Goal: Information Seeking & Learning: Check status

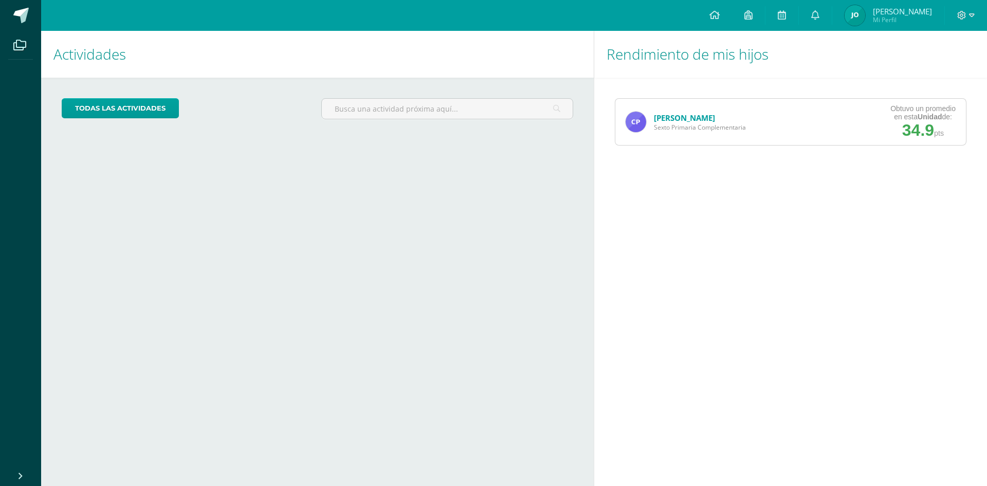
click at [680, 118] on link "[PERSON_NAME]" at bounding box center [684, 118] width 61 height 10
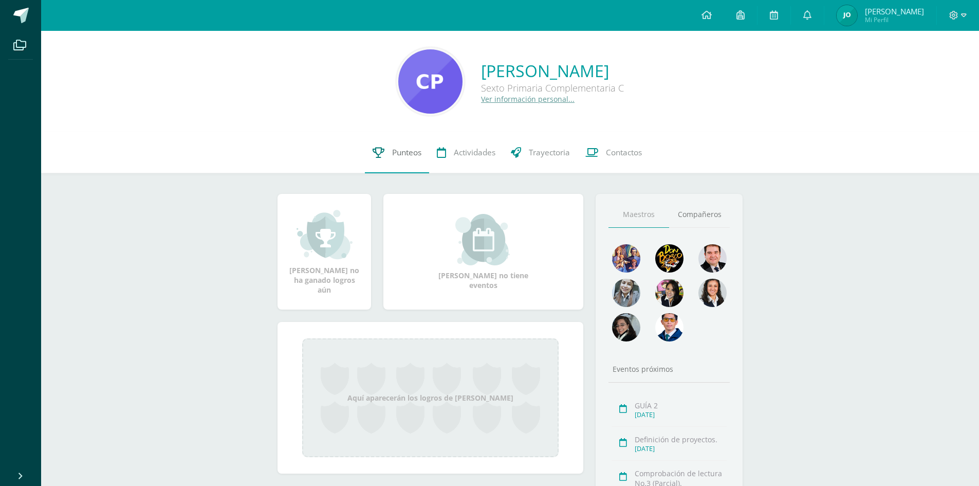
click at [407, 148] on span "Punteos" at bounding box center [406, 152] width 29 height 11
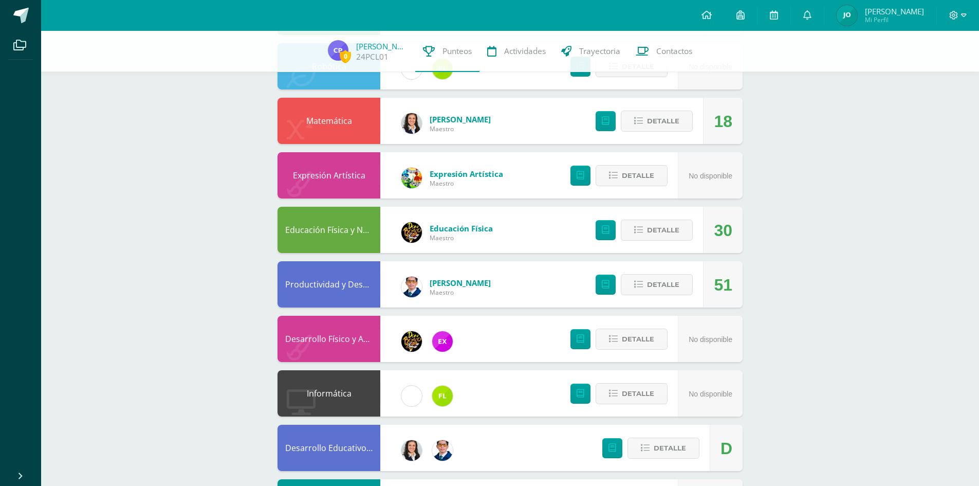
scroll to position [206, 0]
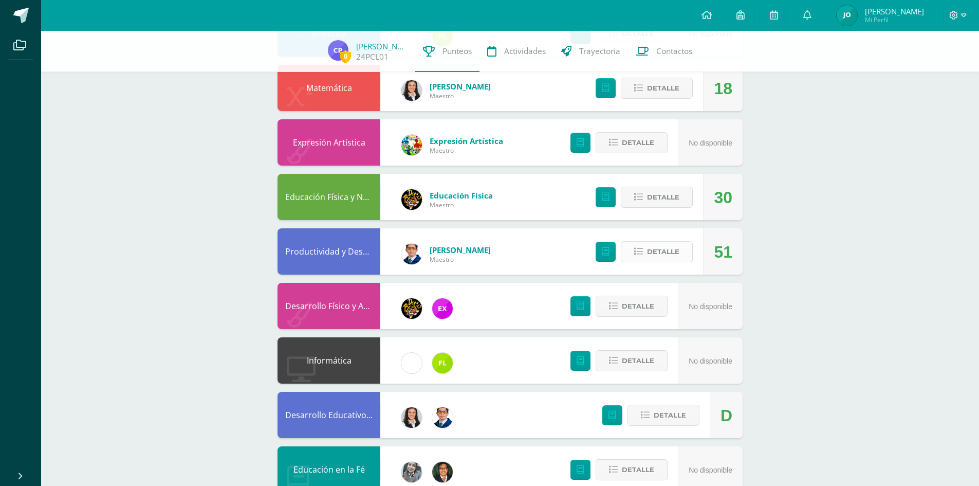
click at [660, 243] on span "Detalle" at bounding box center [663, 251] width 32 height 19
click at [660, 248] on span at bounding box center [657, 247] width 6 height 6
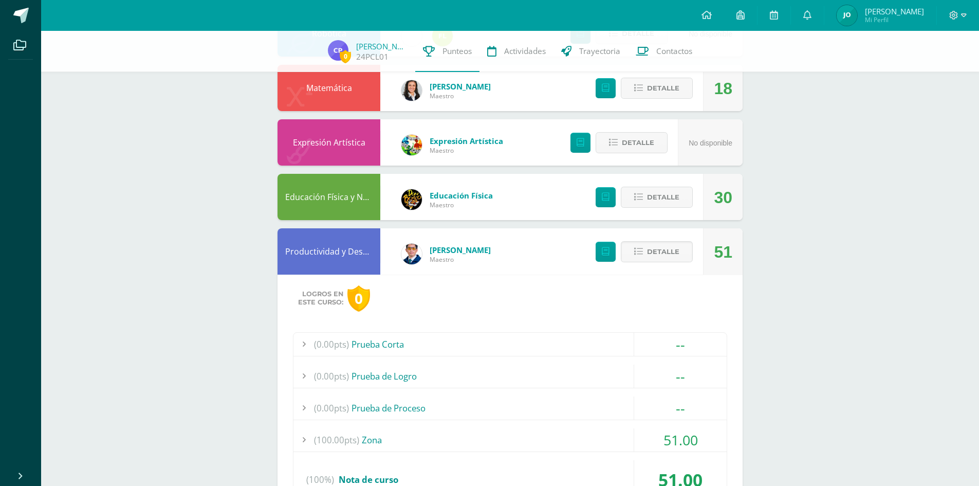
scroll to position [360, 0]
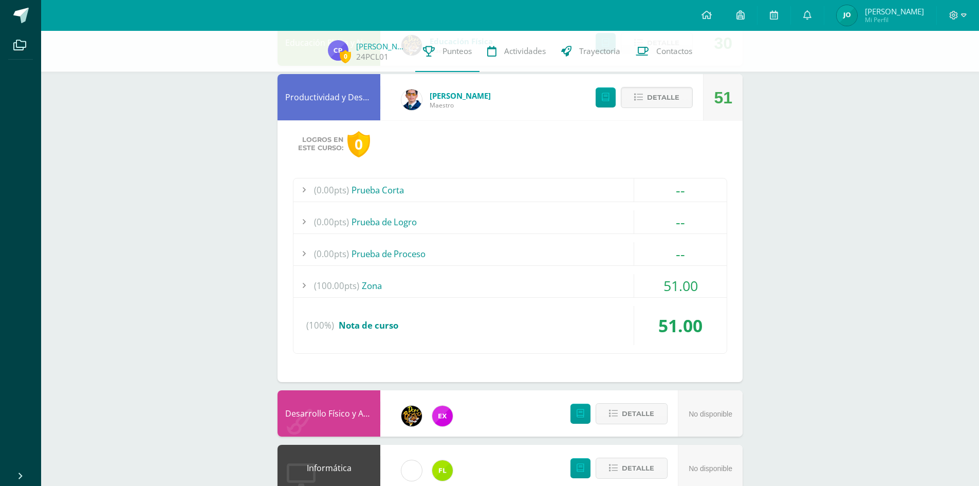
click at [305, 286] on div at bounding box center [303, 285] width 21 height 23
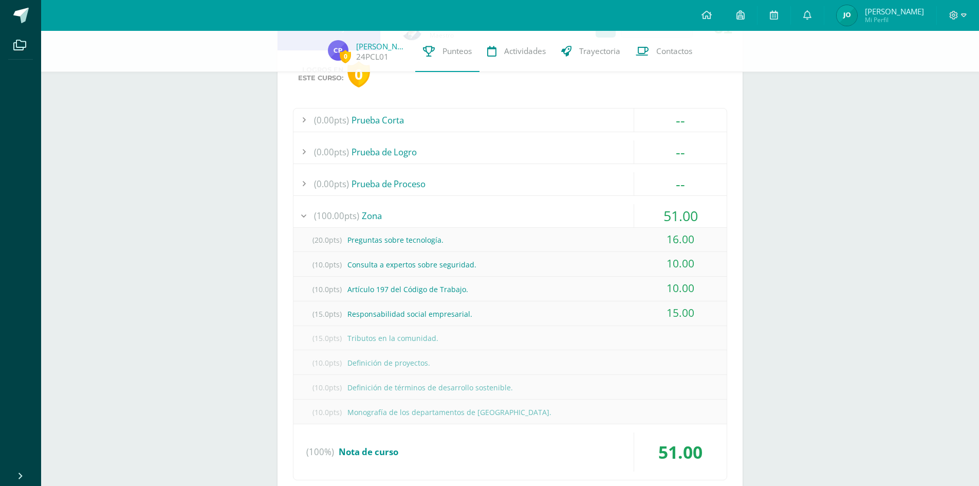
scroll to position [463, 0]
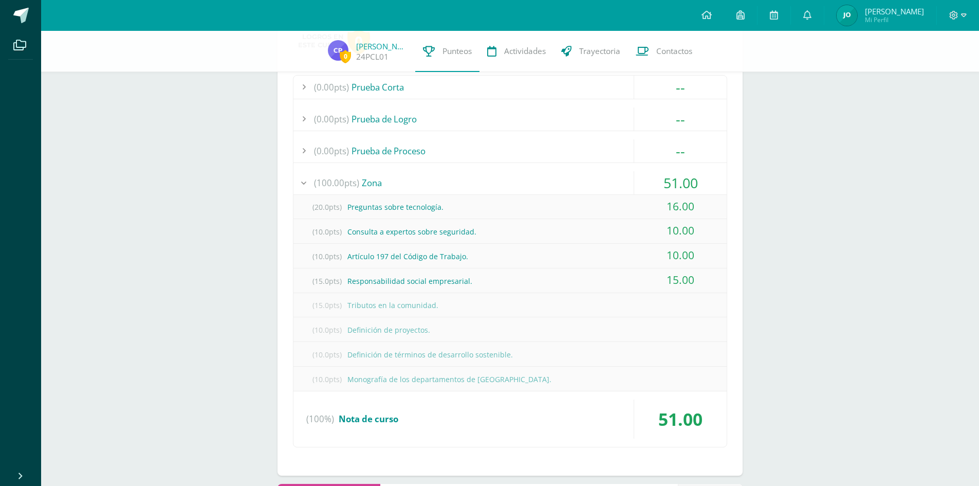
click at [305, 179] on div at bounding box center [303, 182] width 21 height 23
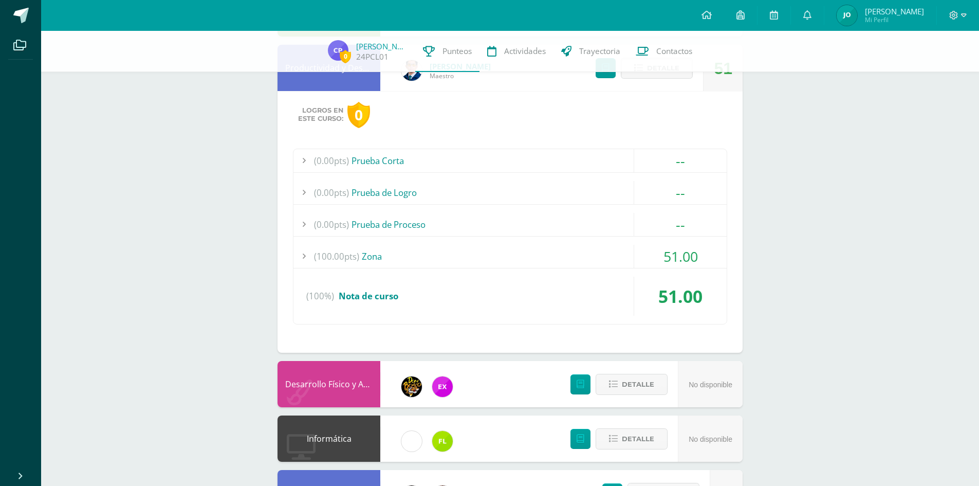
scroll to position [206, 0]
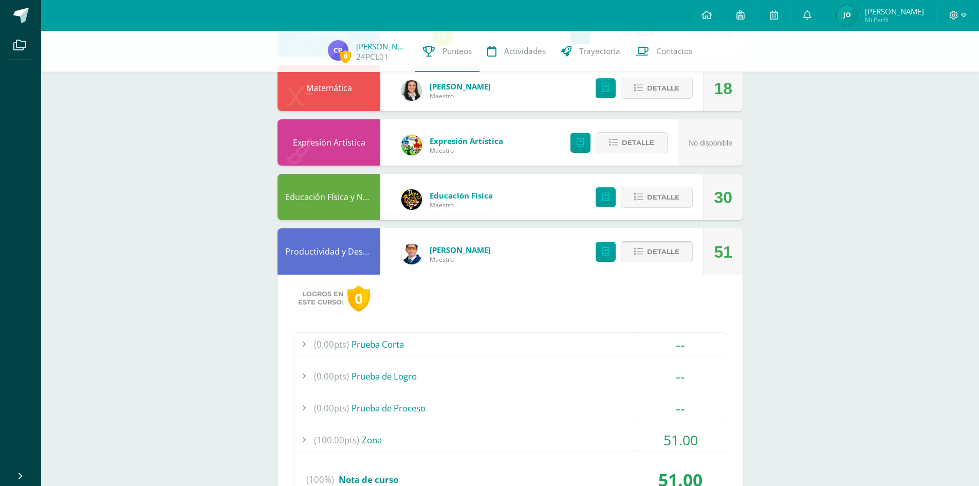
click at [642, 245] on button "Detalle" at bounding box center [657, 251] width 72 height 21
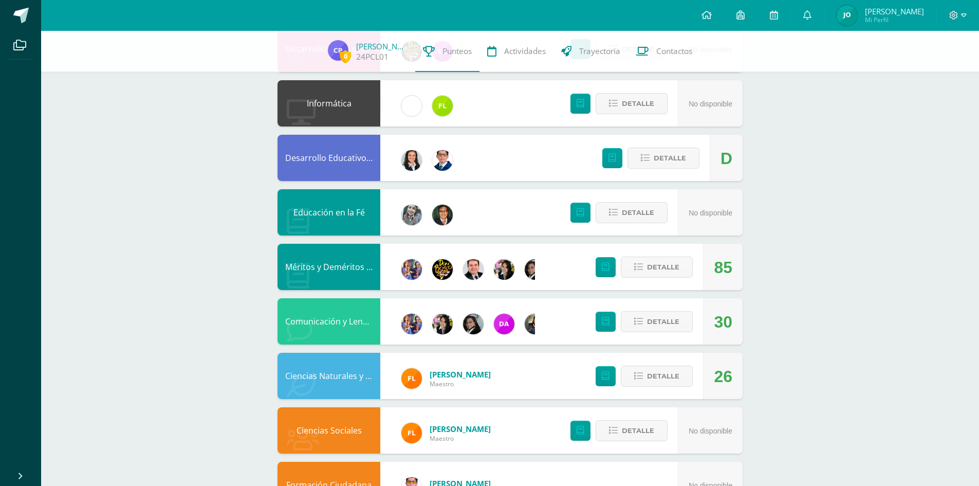
scroll to position [505, 0]
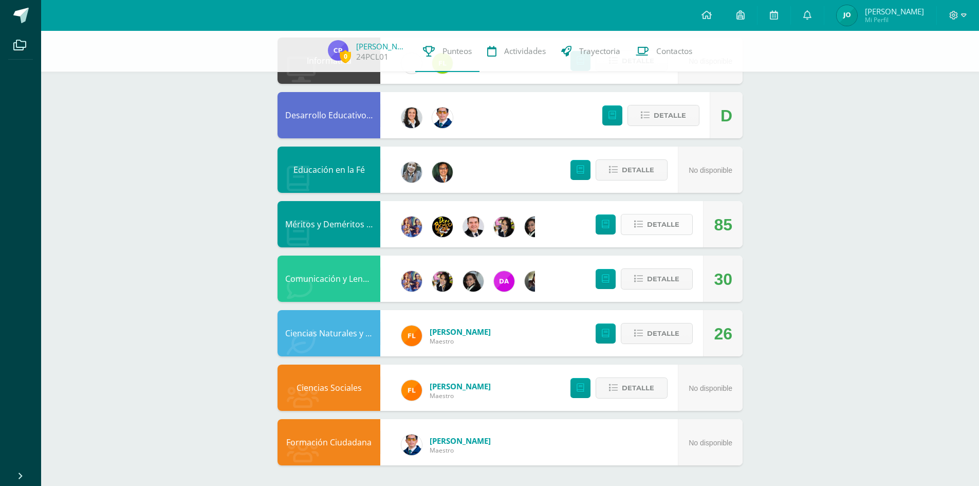
click at [668, 224] on span "Detalle" at bounding box center [663, 224] width 32 height 19
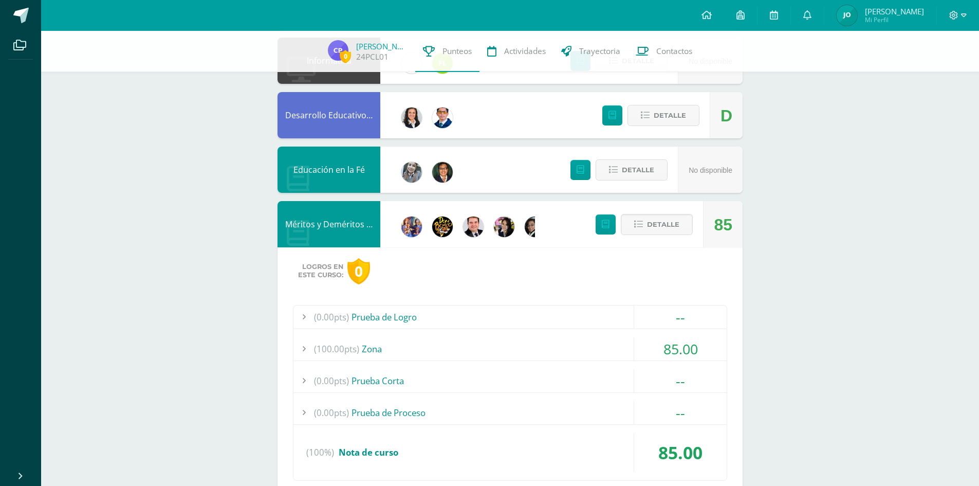
click at [306, 349] on div at bounding box center [303, 348] width 21 height 23
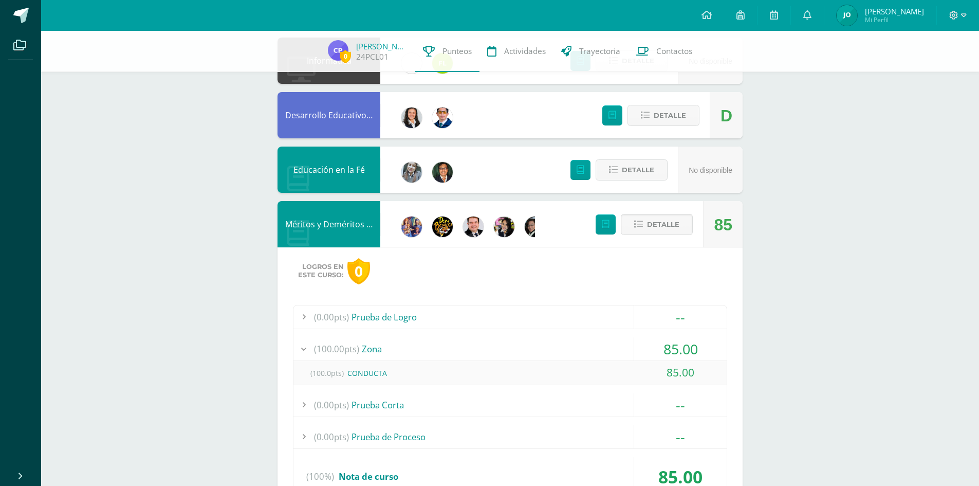
click at [306, 349] on div at bounding box center [303, 348] width 21 height 23
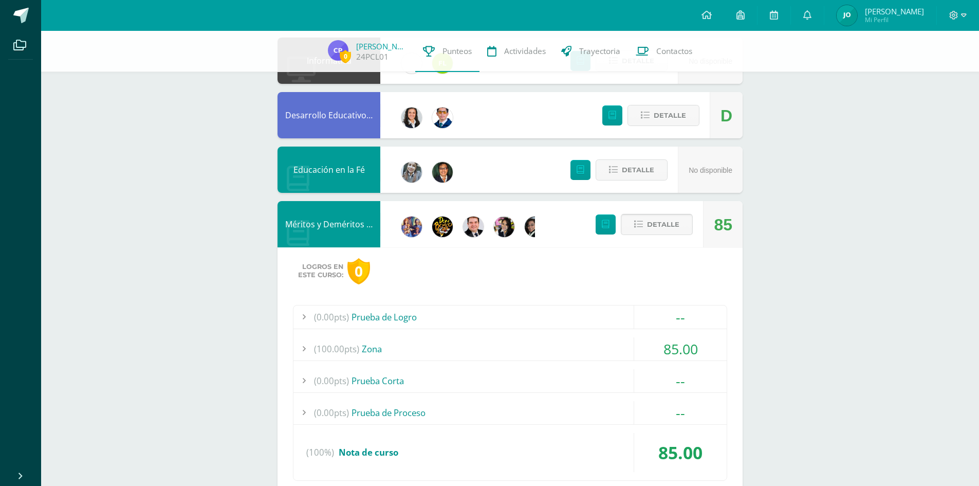
click at [640, 225] on icon at bounding box center [638, 224] width 9 height 9
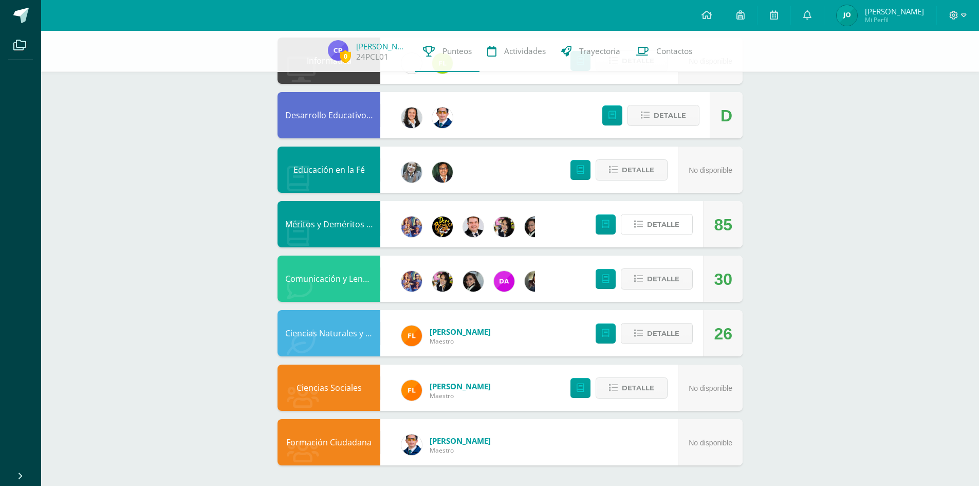
scroll to position [0, 62]
click at [660, 275] on span "Detalle" at bounding box center [663, 278] width 32 height 19
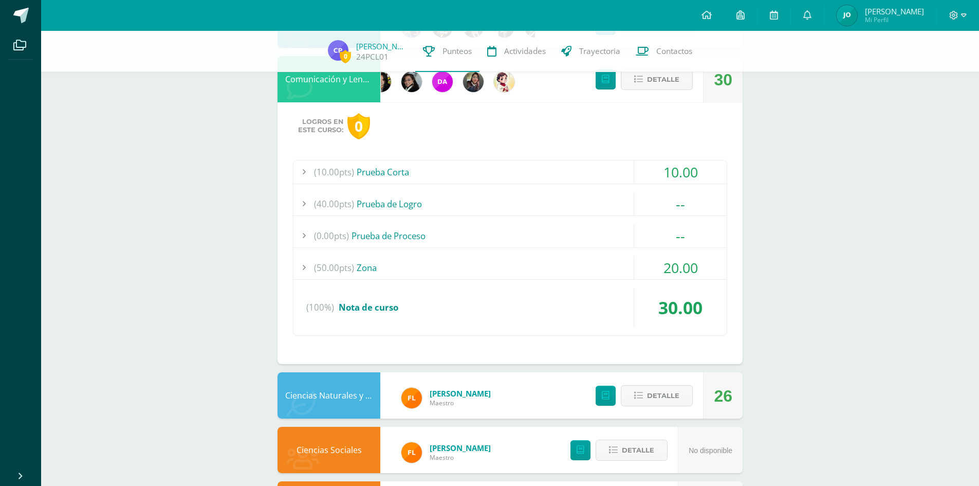
scroll to position [711, 0]
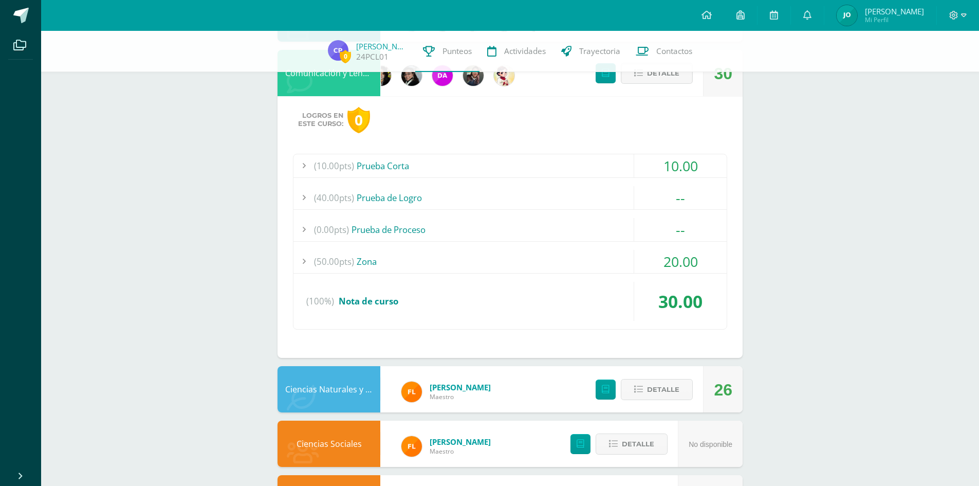
click at [308, 262] on div at bounding box center [303, 261] width 21 height 23
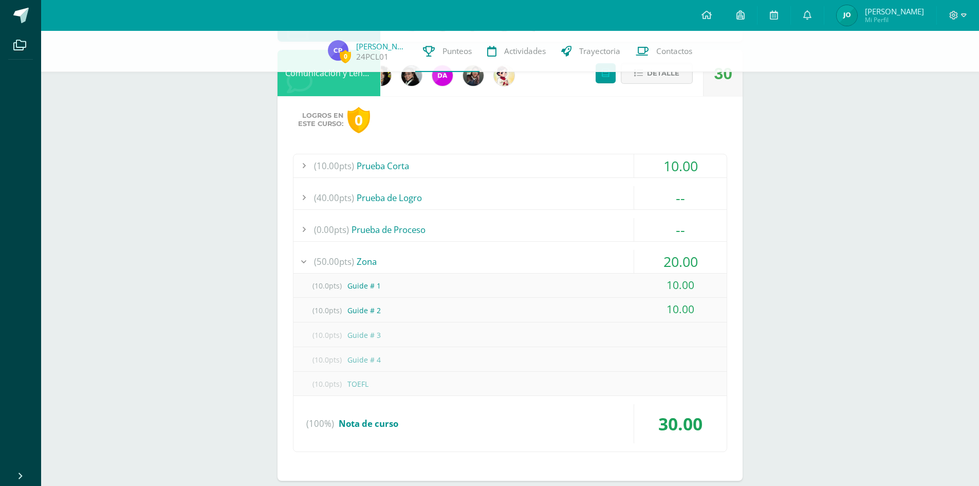
click at [310, 173] on div at bounding box center [303, 165] width 21 height 23
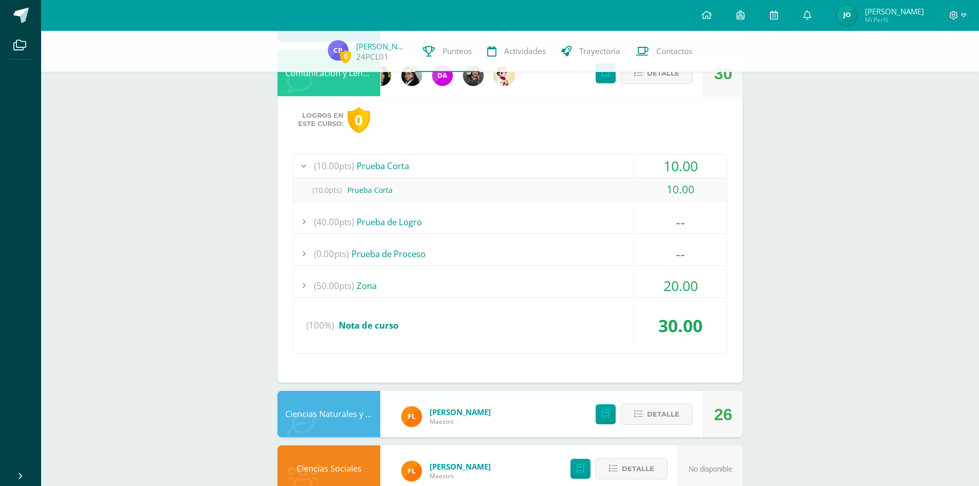
click at [310, 173] on div at bounding box center [303, 165] width 21 height 23
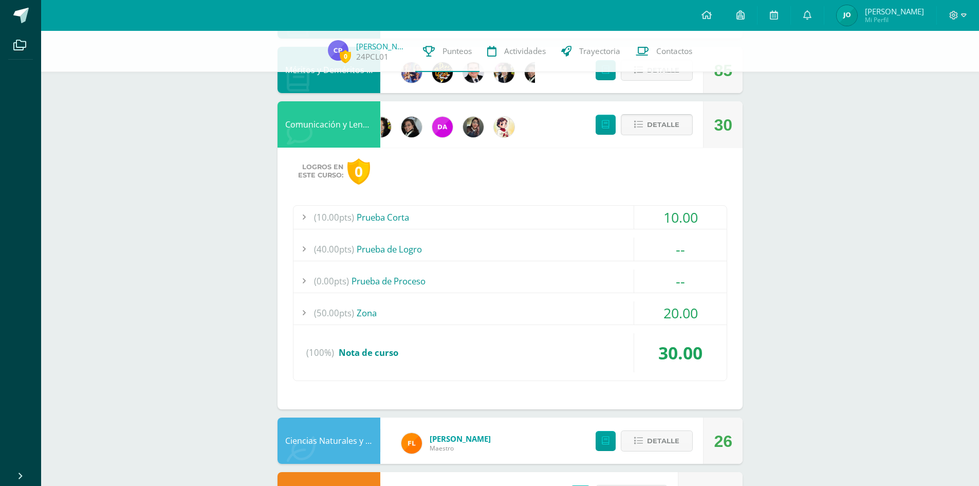
click at [648, 133] on span "Detalle" at bounding box center [663, 124] width 32 height 19
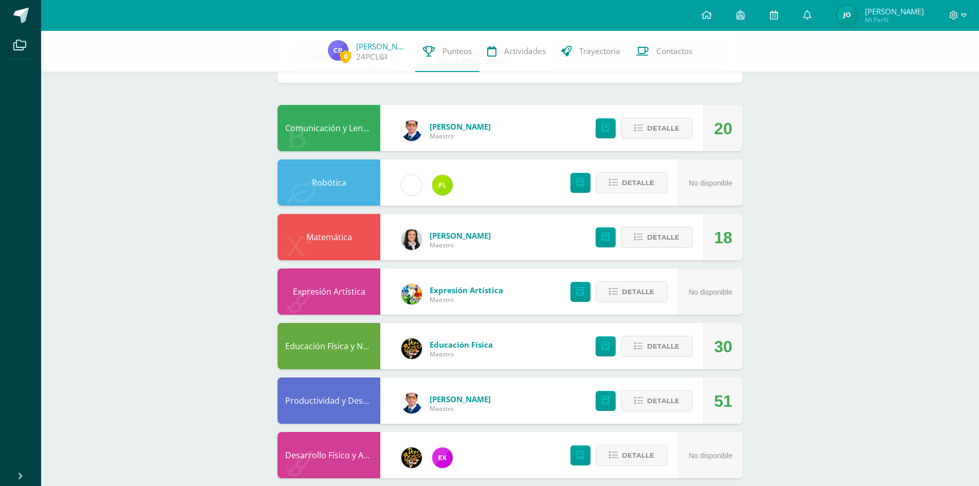
scroll to position [0, 0]
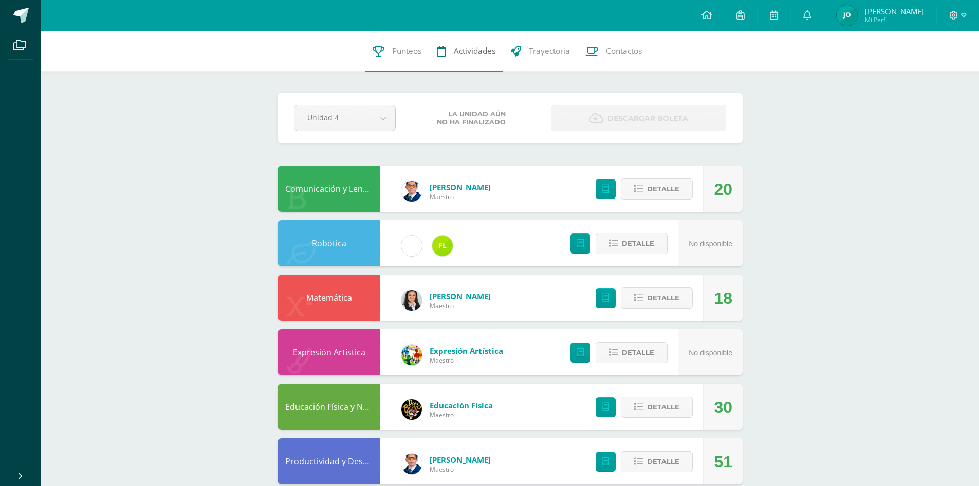
click at [458, 51] on span "Actividades" at bounding box center [475, 51] width 42 height 11
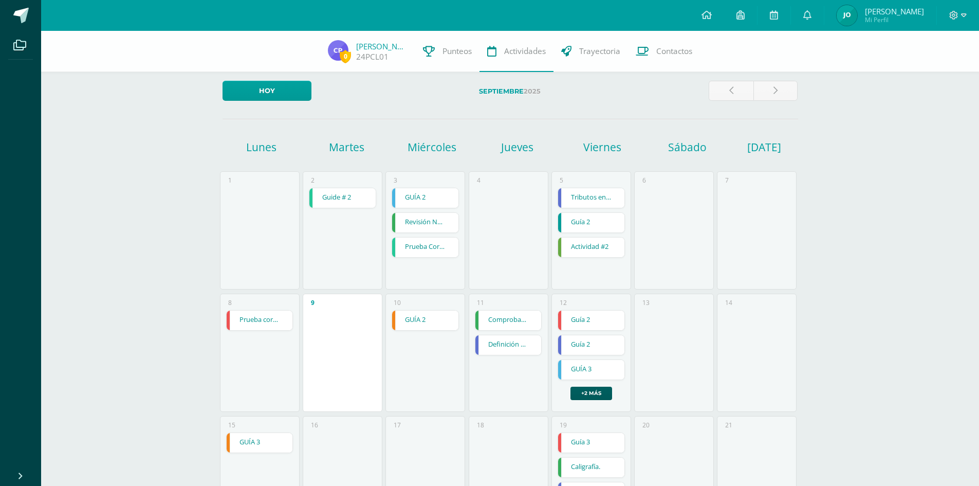
scroll to position [154, 0]
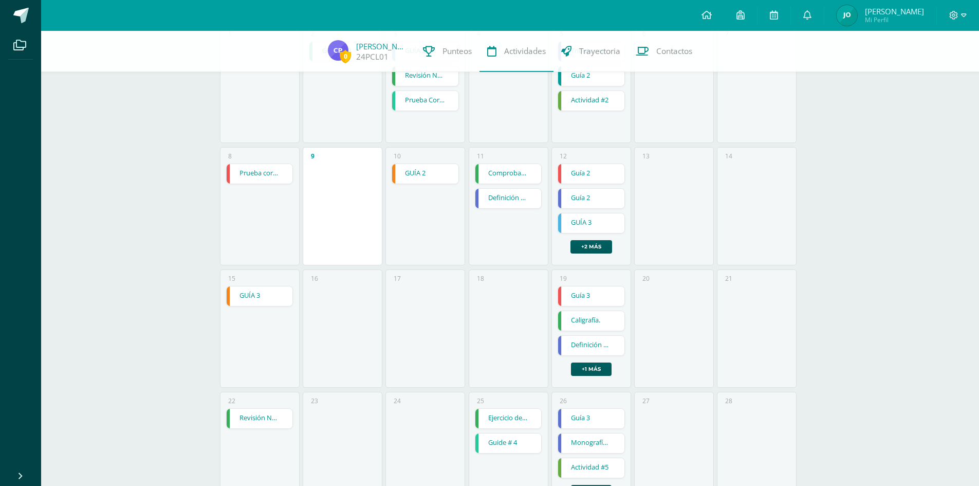
click at [414, 176] on link "GUÍA 2" at bounding box center [425, 174] width 66 height 20
click at [450, 54] on span "Punteos" at bounding box center [457, 51] width 29 height 11
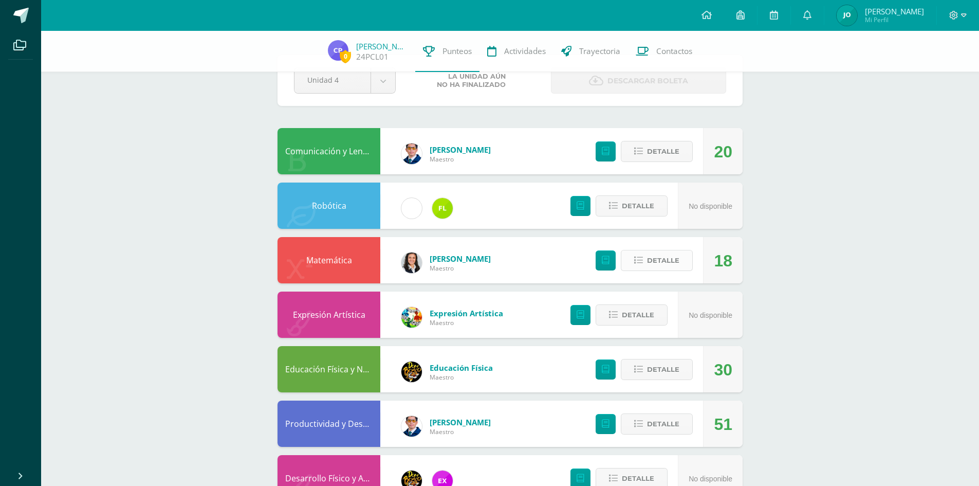
scroll to position [51, 0]
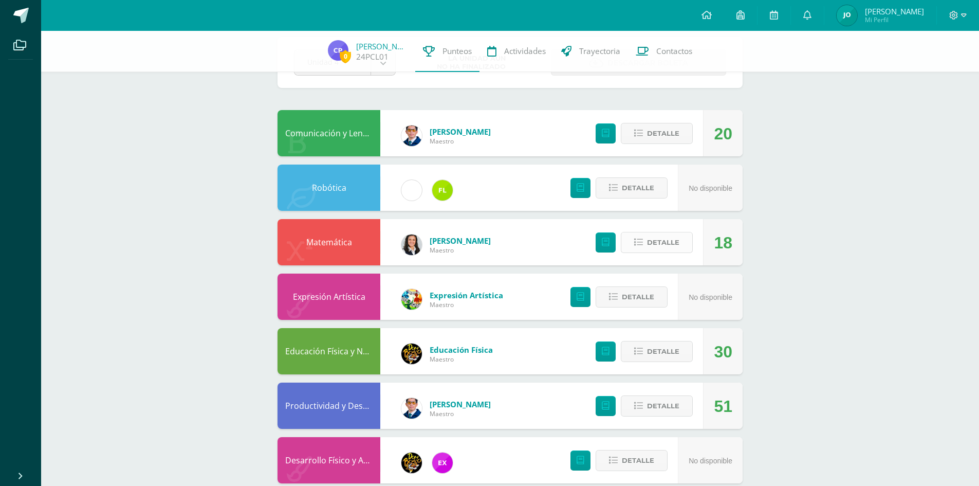
click at [654, 237] on span "Detalle" at bounding box center [663, 242] width 32 height 19
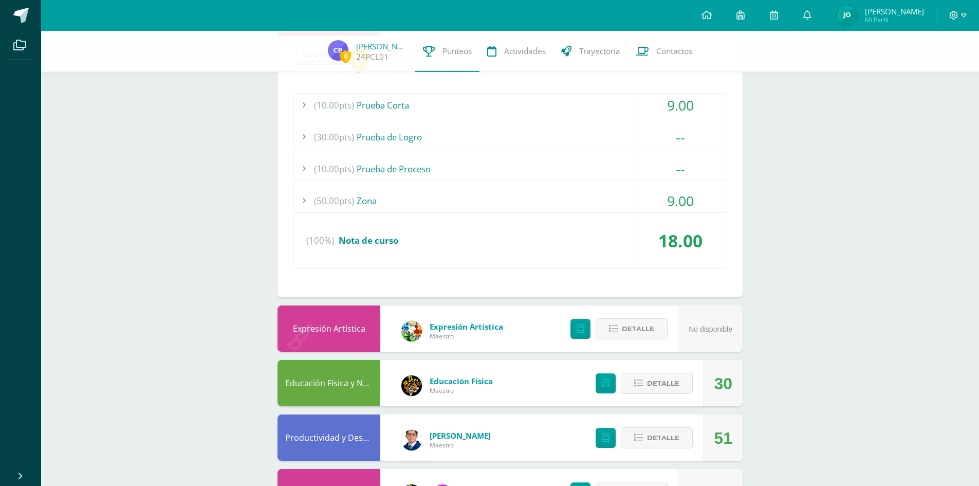
scroll to position [257, 0]
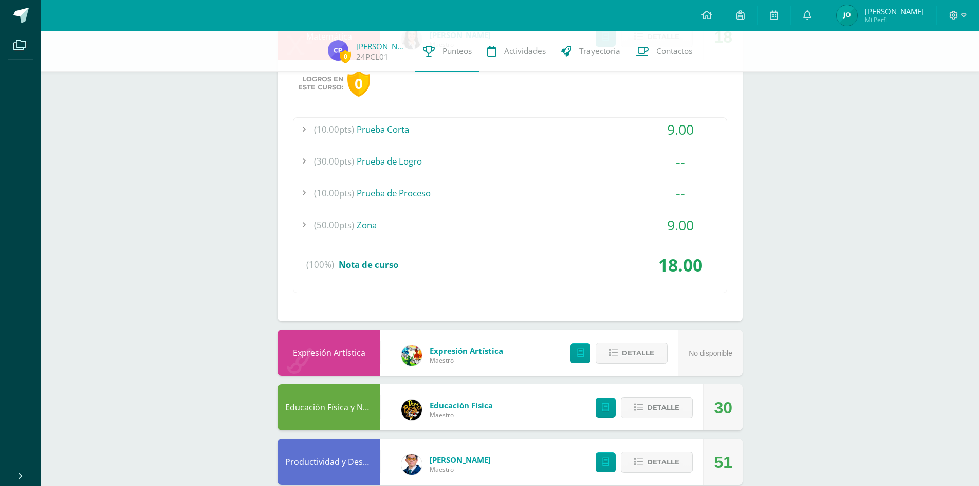
click at [303, 220] on div at bounding box center [303, 224] width 21 height 23
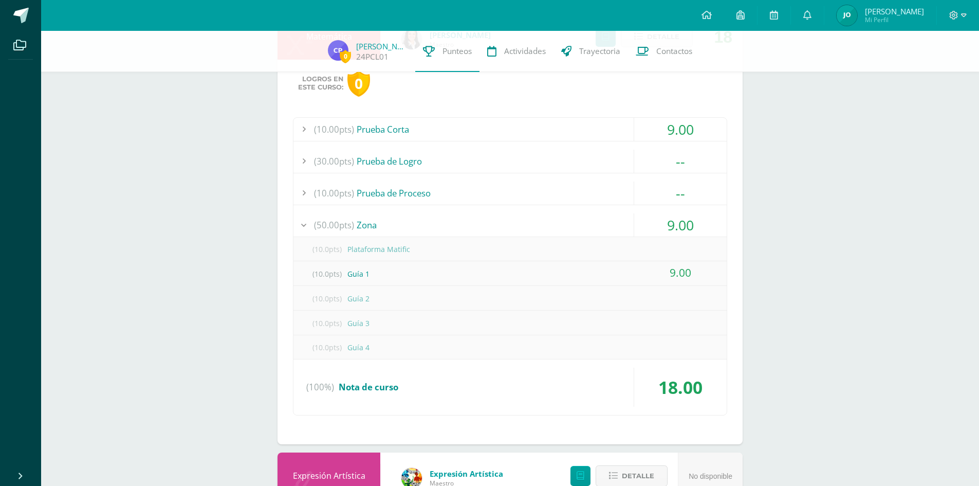
click at [306, 224] on div at bounding box center [303, 224] width 21 height 23
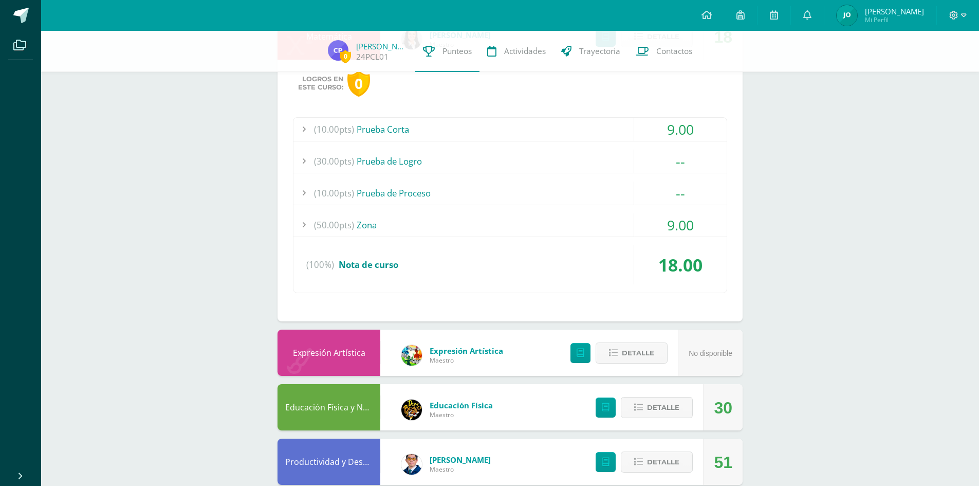
click at [304, 130] on div at bounding box center [303, 129] width 21 height 23
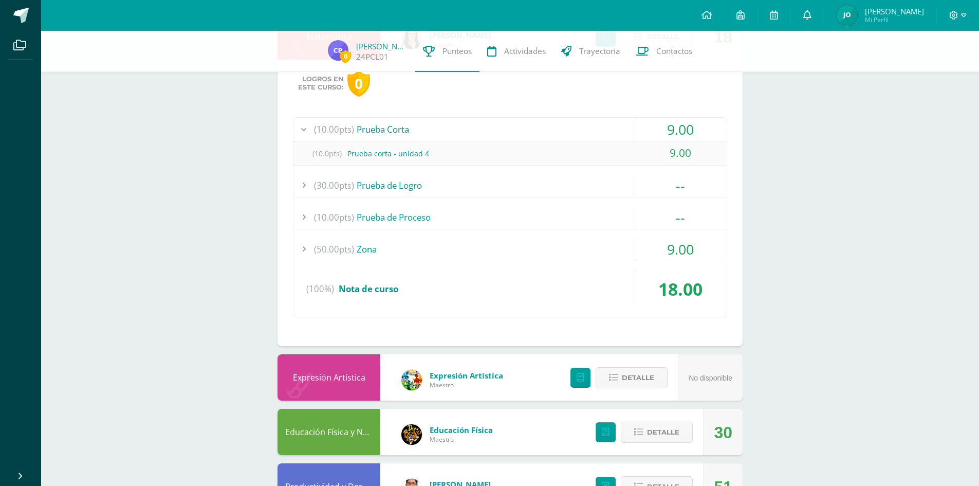
click at [822, 11] on link at bounding box center [807, 15] width 33 height 31
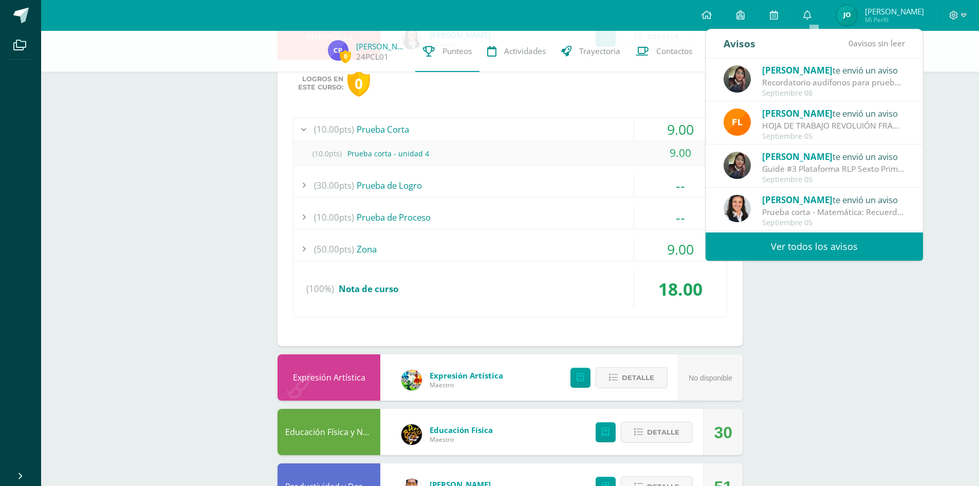
scroll to position [51, 0]
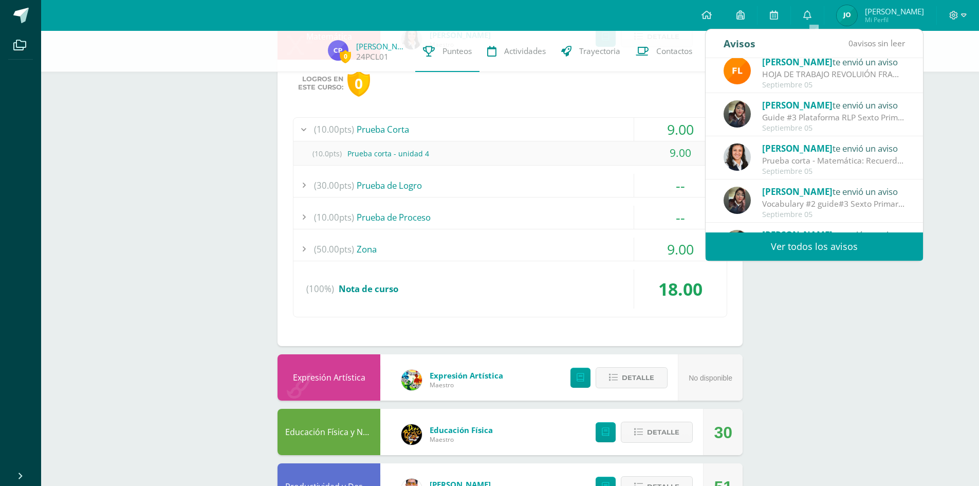
click at [794, 157] on div "Prueba corta - Matemática: Recuerda repasar el fin de semana con los temas apre…" at bounding box center [833, 161] width 143 height 12
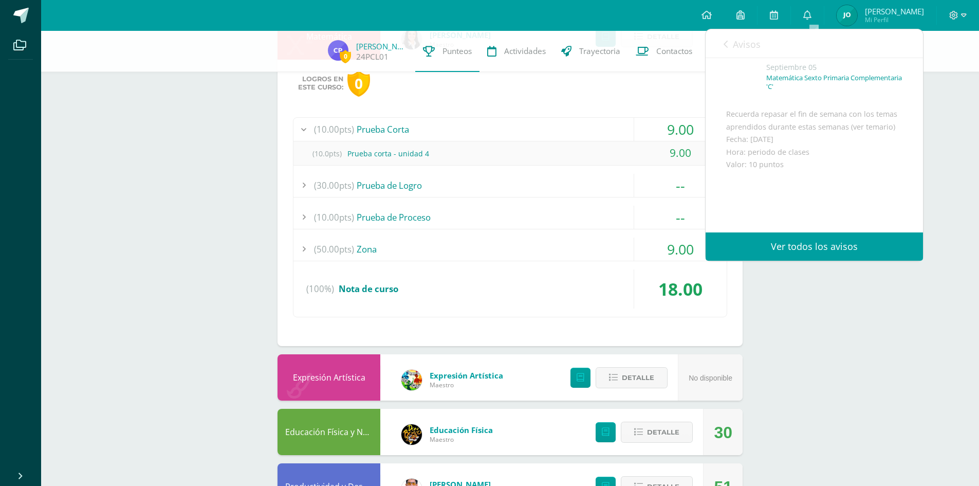
click at [730, 44] on link "Avisos" at bounding box center [742, 43] width 37 height 29
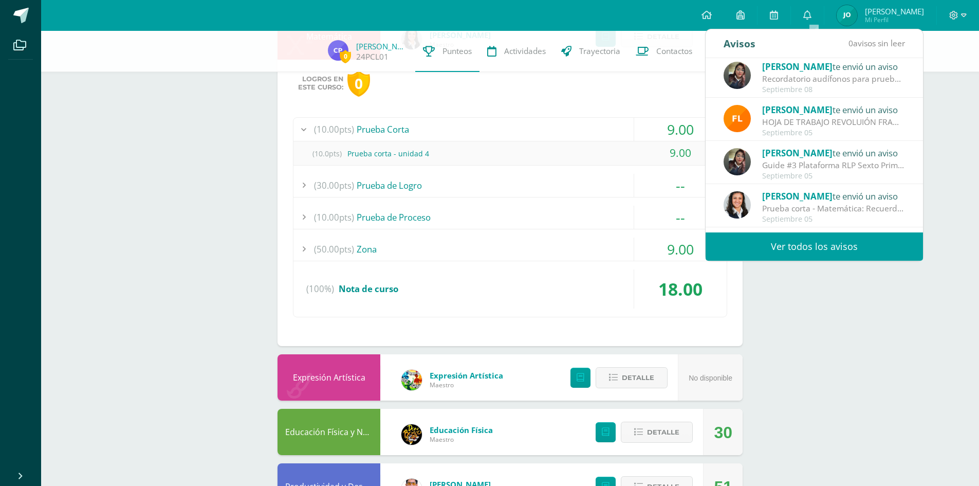
scroll to position [0, 0]
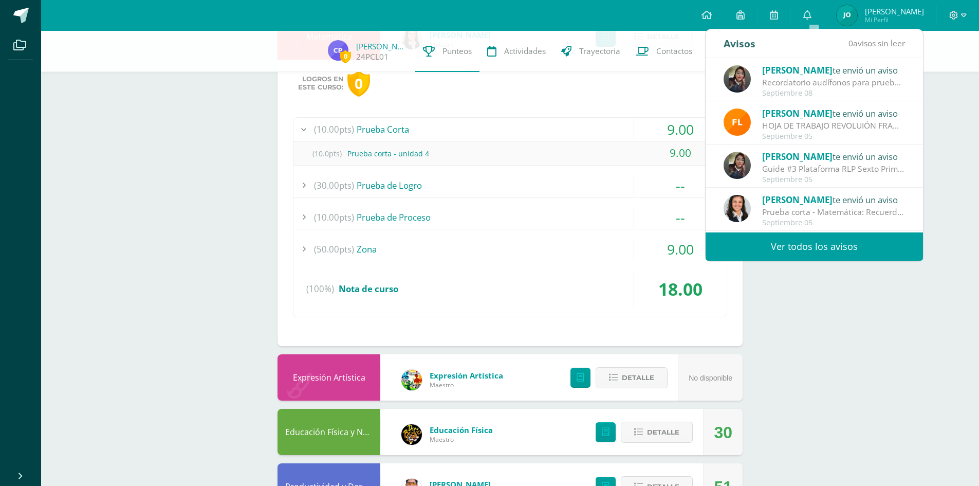
click at [827, 246] on link "Ver todos los avisos" at bounding box center [814, 246] width 217 height 28
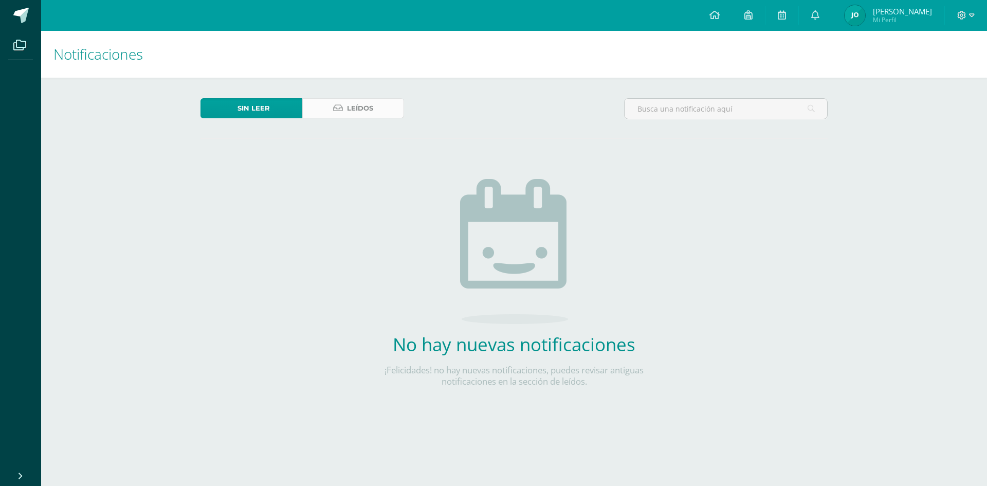
click at [342, 110] on icon at bounding box center [338, 108] width 10 height 9
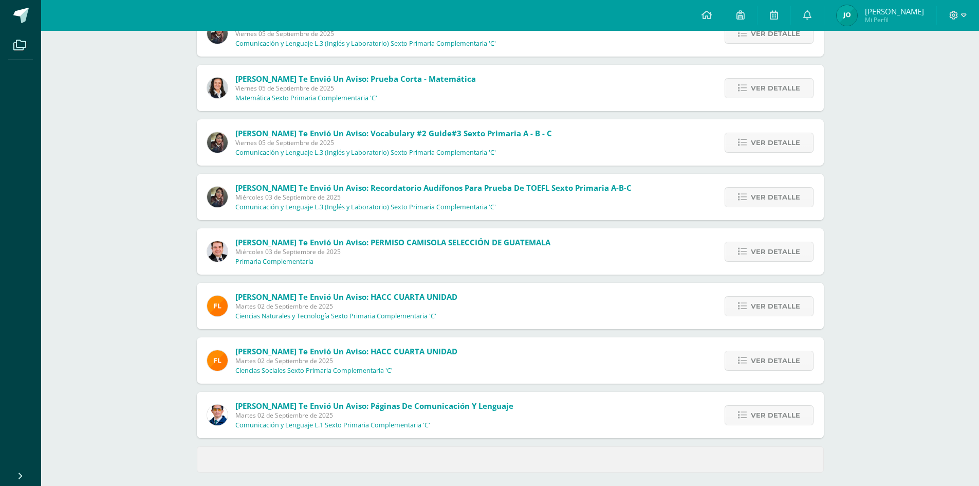
scroll to position [264, 0]
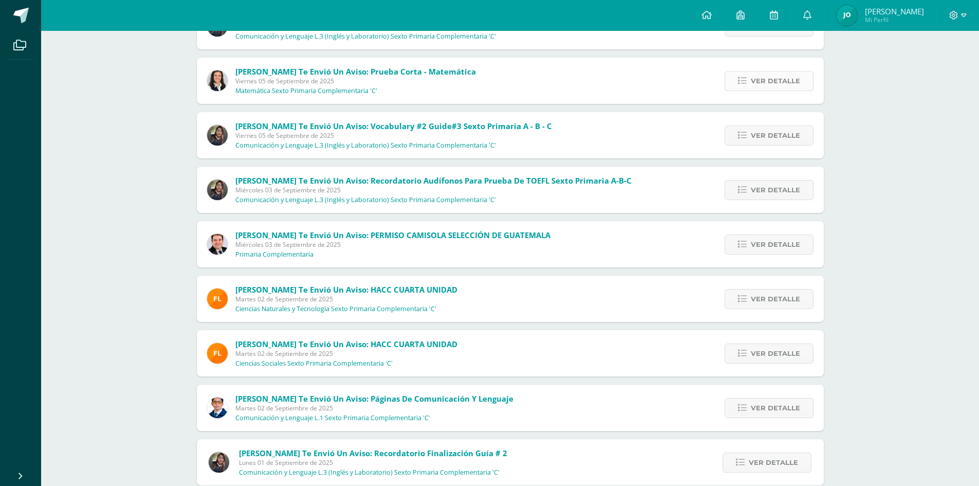
click at [754, 81] on span "Ver detalle" at bounding box center [775, 80] width 49 height 19
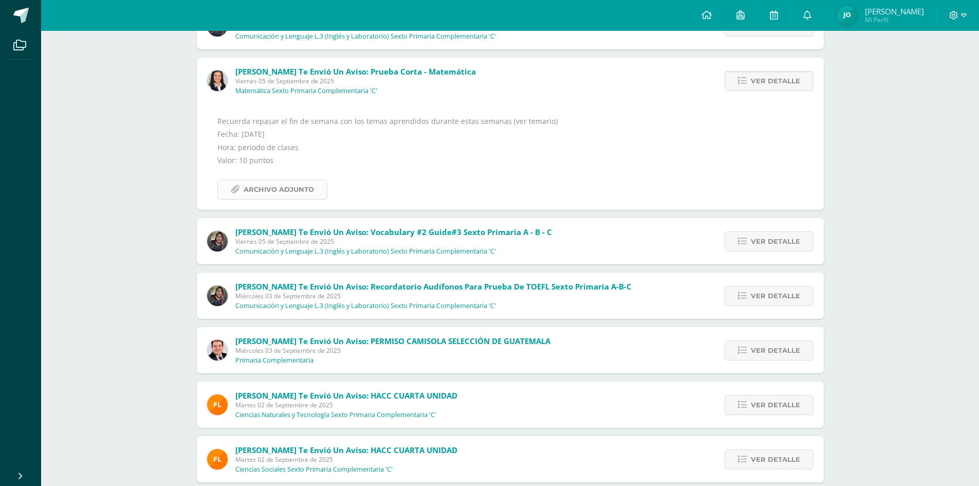
click at [273, 187] on span "Archivo Adjunto" at bounding box center [279, 189] width 70 height 19
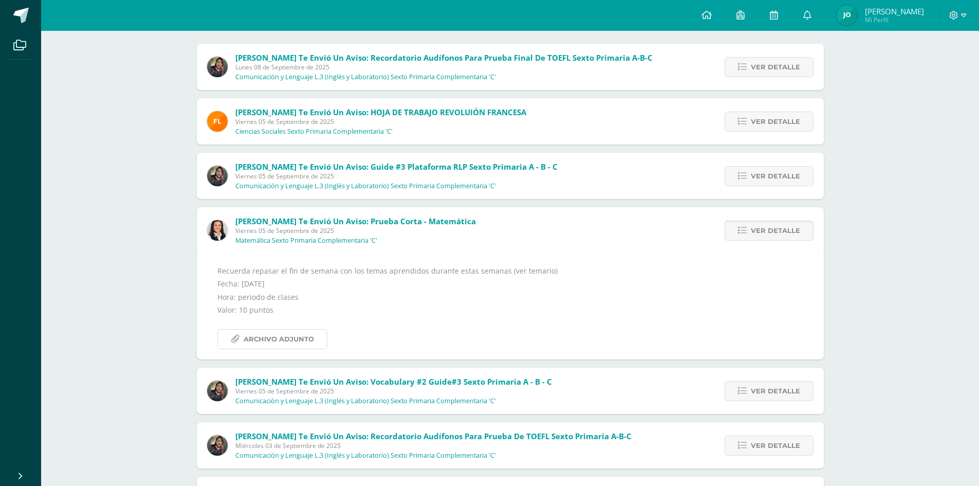
scroll to position [0, 0]
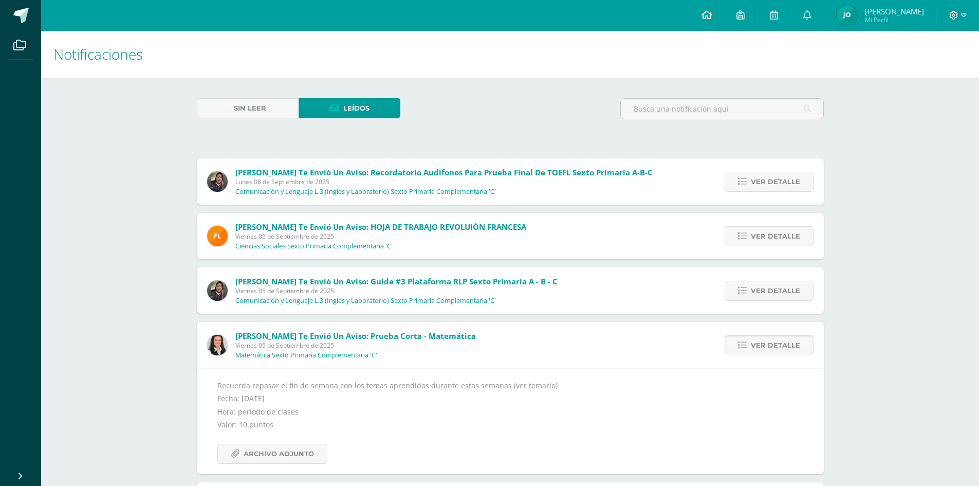
click at [711, 14] on icon at bounding box center [707, 14] width 10 height 9
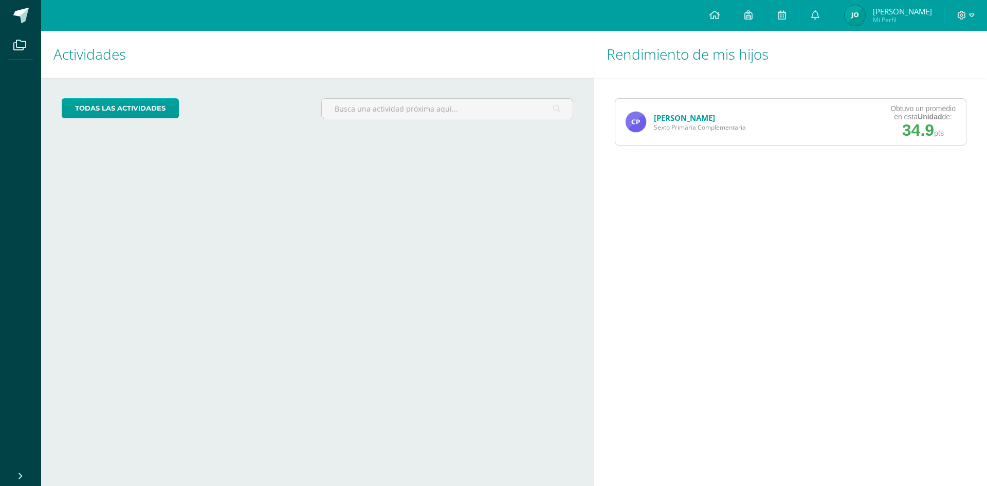
click at [662, 118] on link "[PERSON_NAME]" at bounding box center [684, 118] width 61 height 10
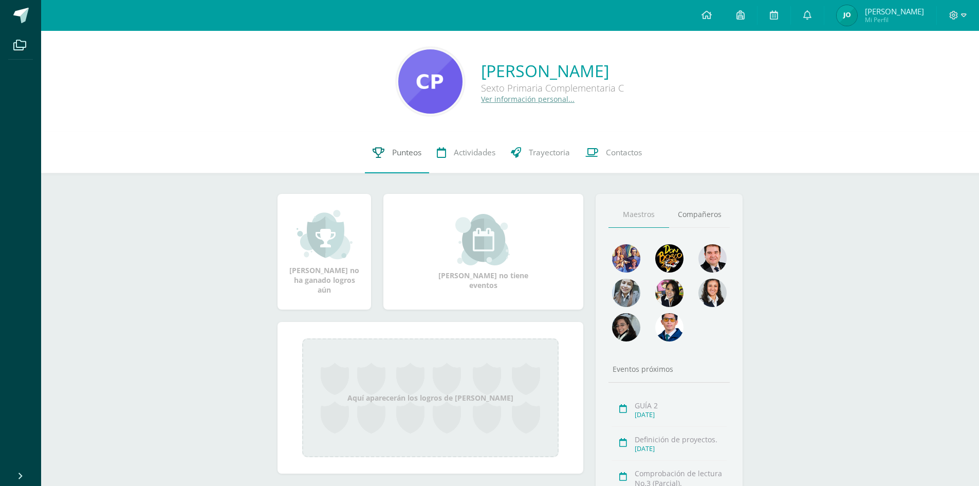
click at [398, 152] on span "Punteos" at bounding box center [406, 152] width 29 height 11
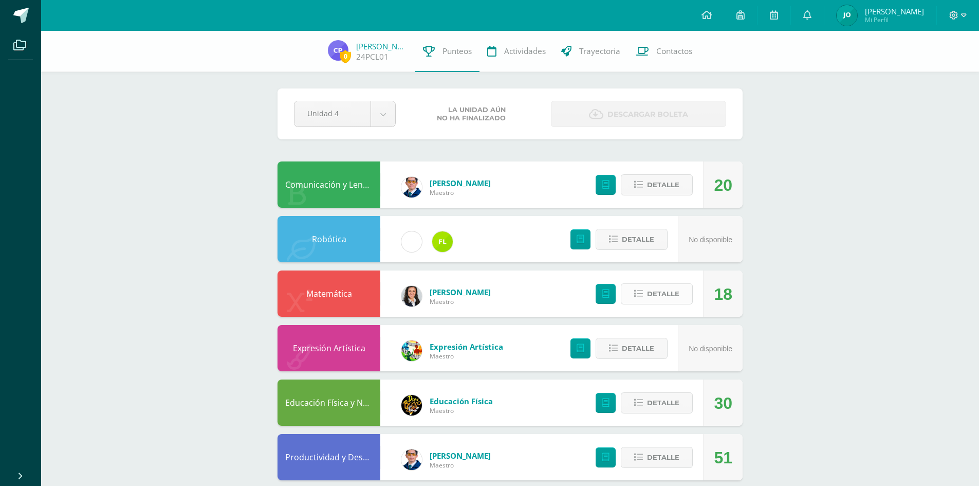
click at [649, 289] on span "Detalle" at bounding box center [663, 293] width 32 height 19
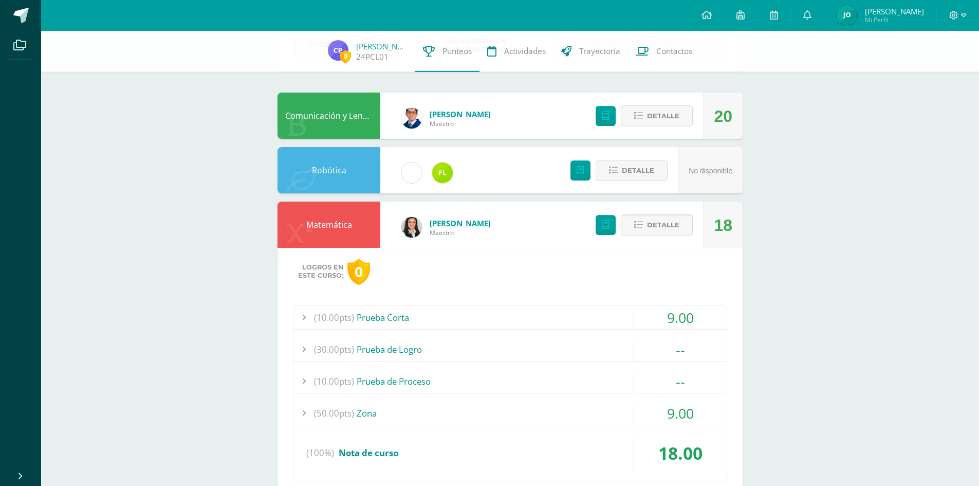
scroll to position [154, 0]
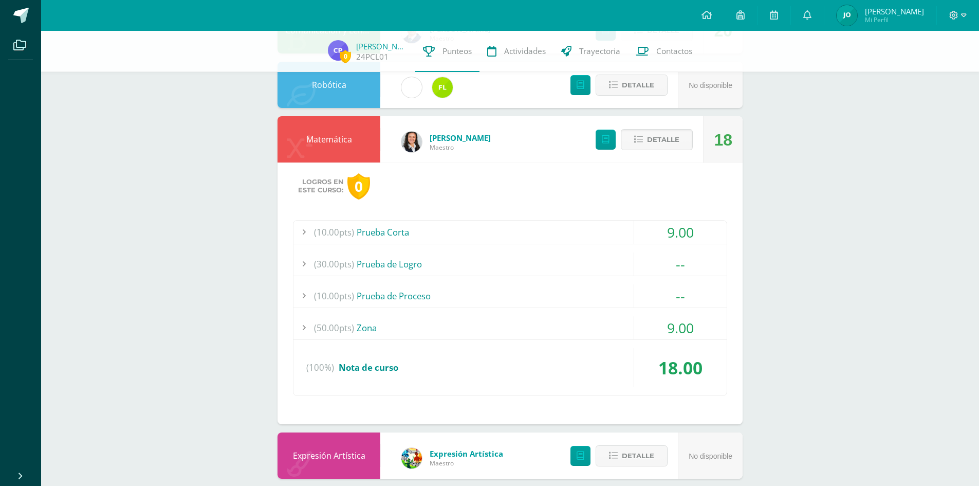
click at [305, 233] on div at bounding box center [303, 231] width 21 height 23
